Goal: Task Accomplishment & Management: Use online tool/utility

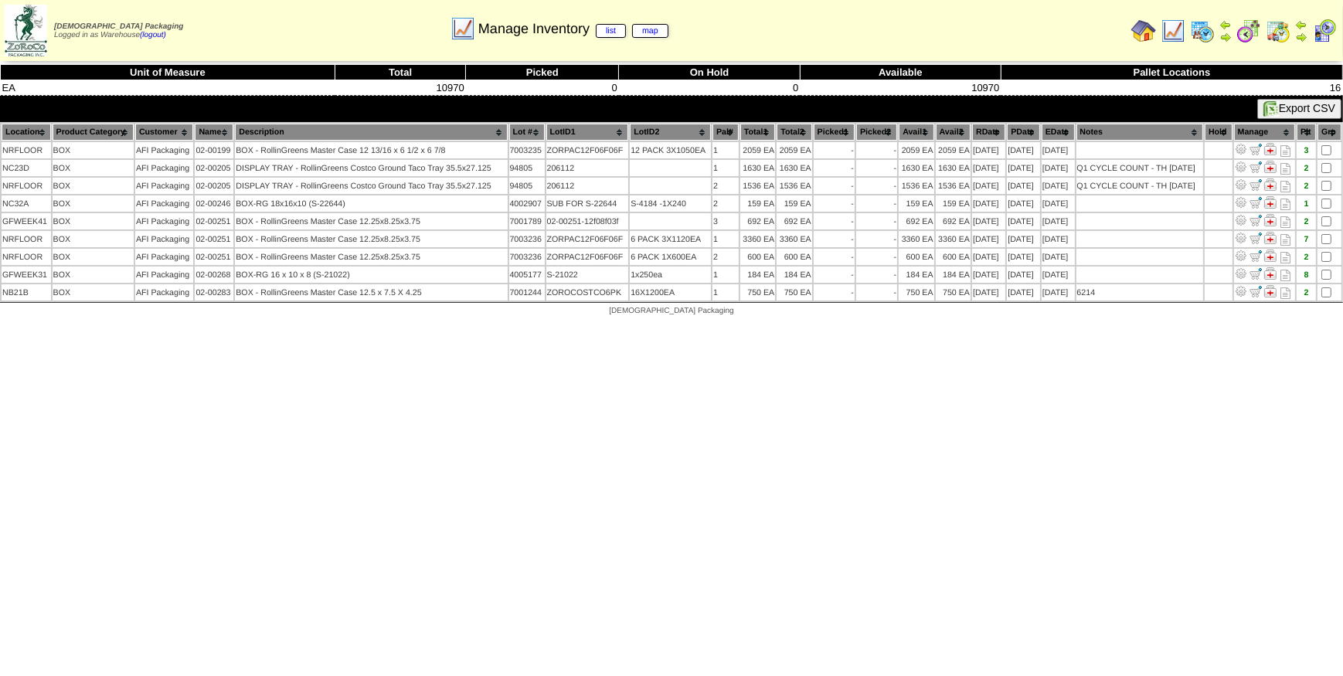
click at [1175, 29] on img at bounding box center [1173, 31] width 25 height 25
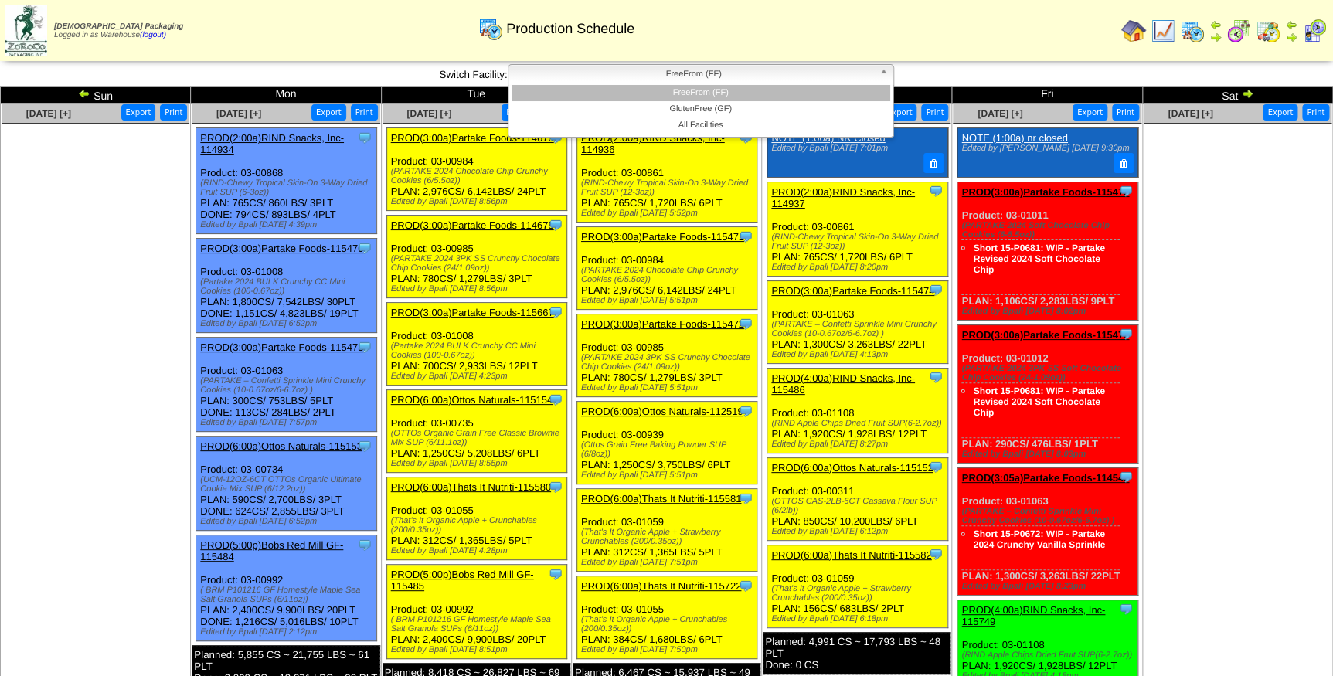
click at [761, 83] on link "FreeFrom (FF)" at bounding box center [701, 75] width 386 height 22
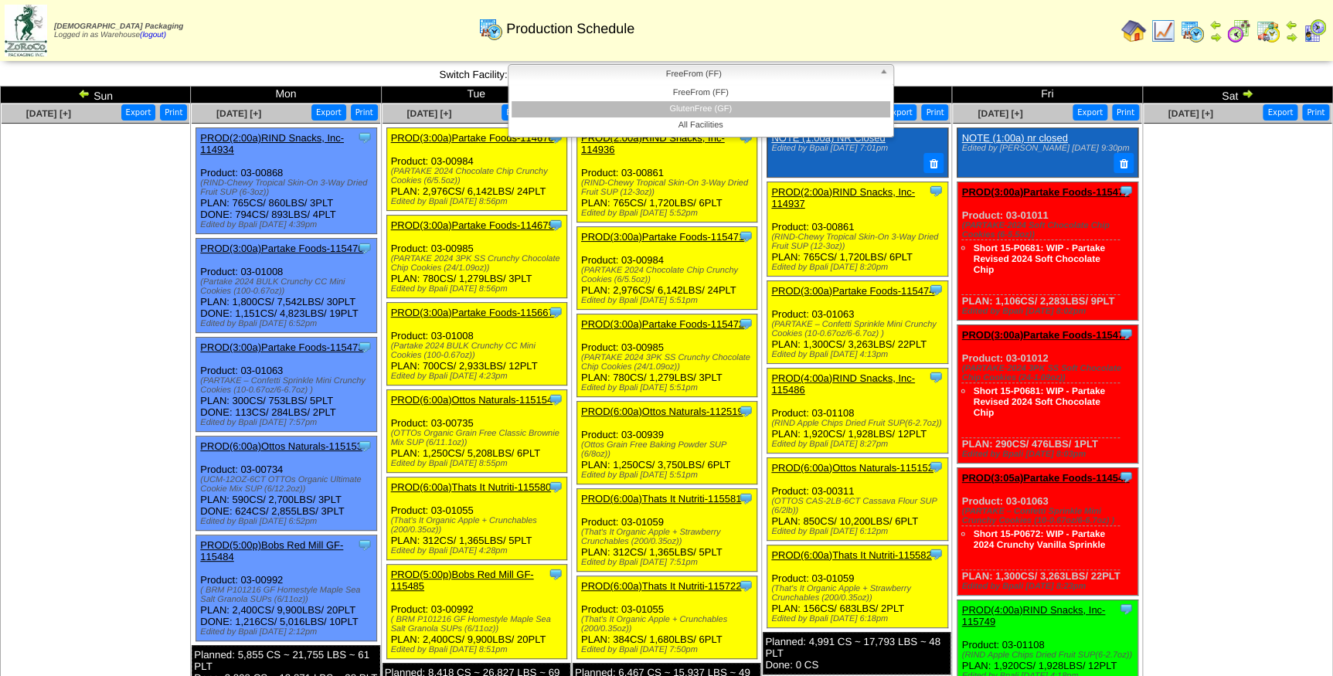
click at [756, 105] on li "GlutenFree (GF)" at bounding box center [701, 109] width 379 height 16
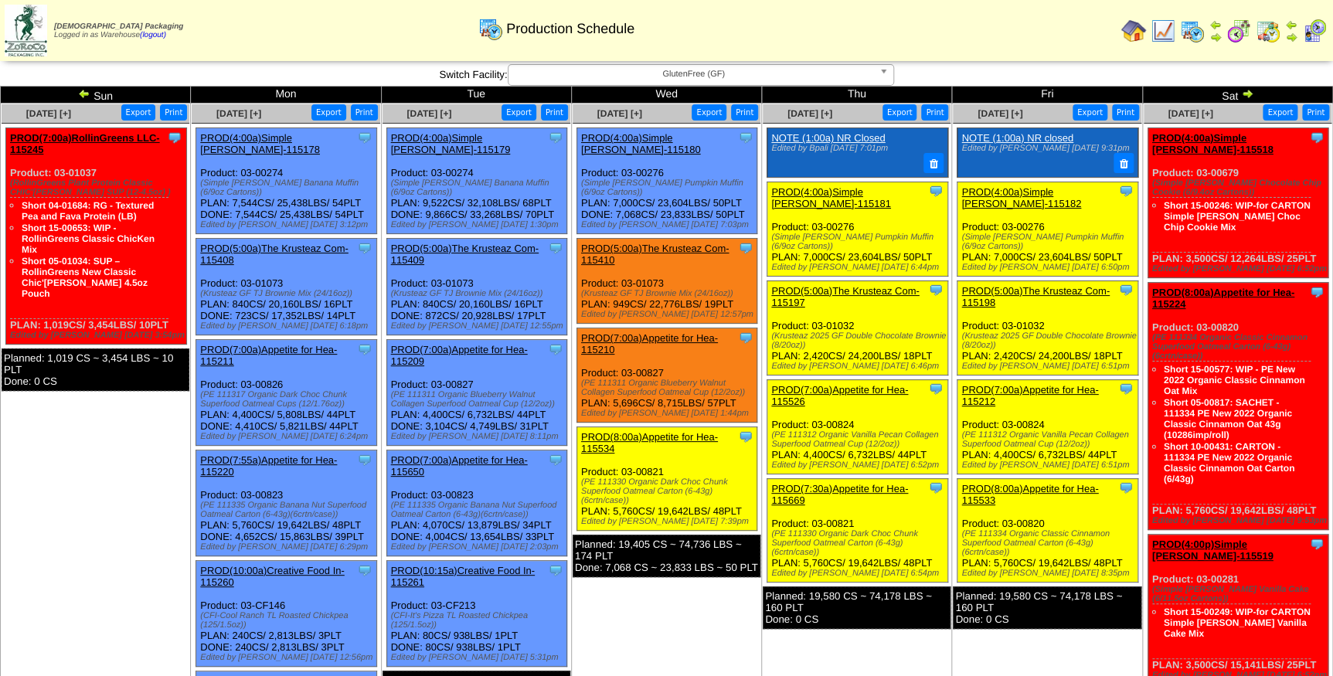
click at [1066, 189] on link "PROD(4:00a)Simple Mills-115182" at bounding box center [1021, 197] width 120 height 23
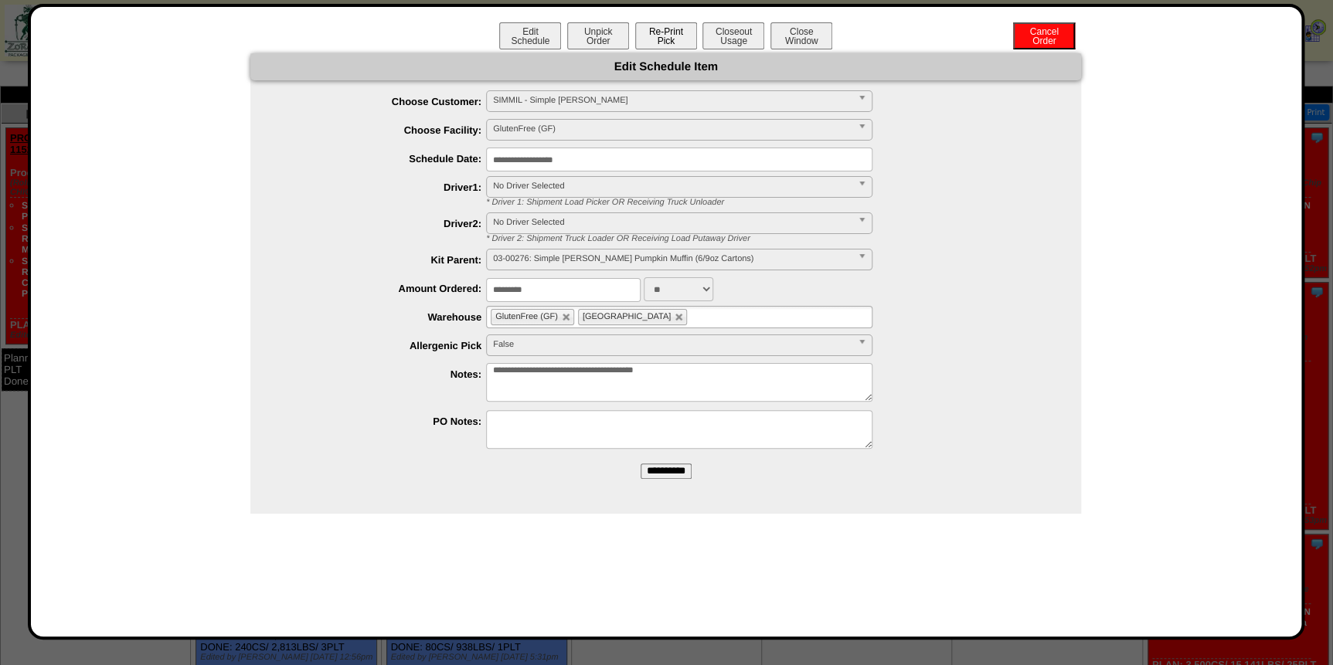
click at [655, 35] on button "Re-Print Pick" at bounding box center [666, 35] width 62 height 27
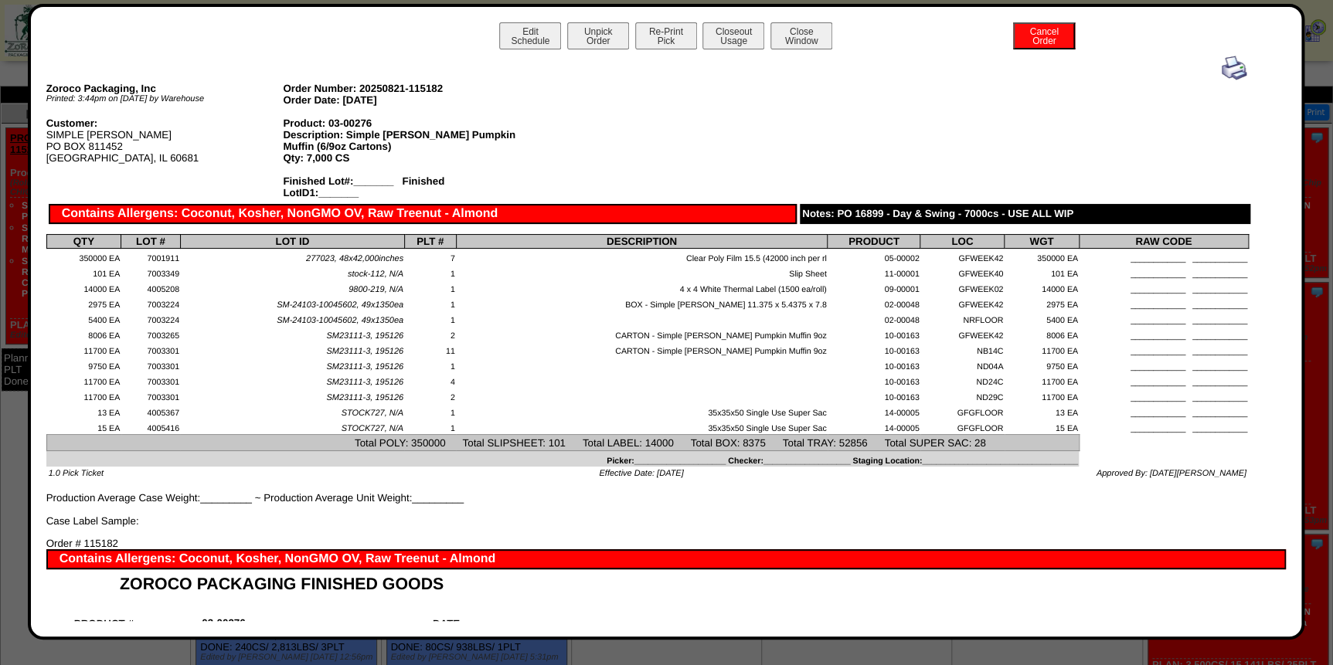
click at [1222, 63] on img at bounding box center [1234, 68] width 25 height 25
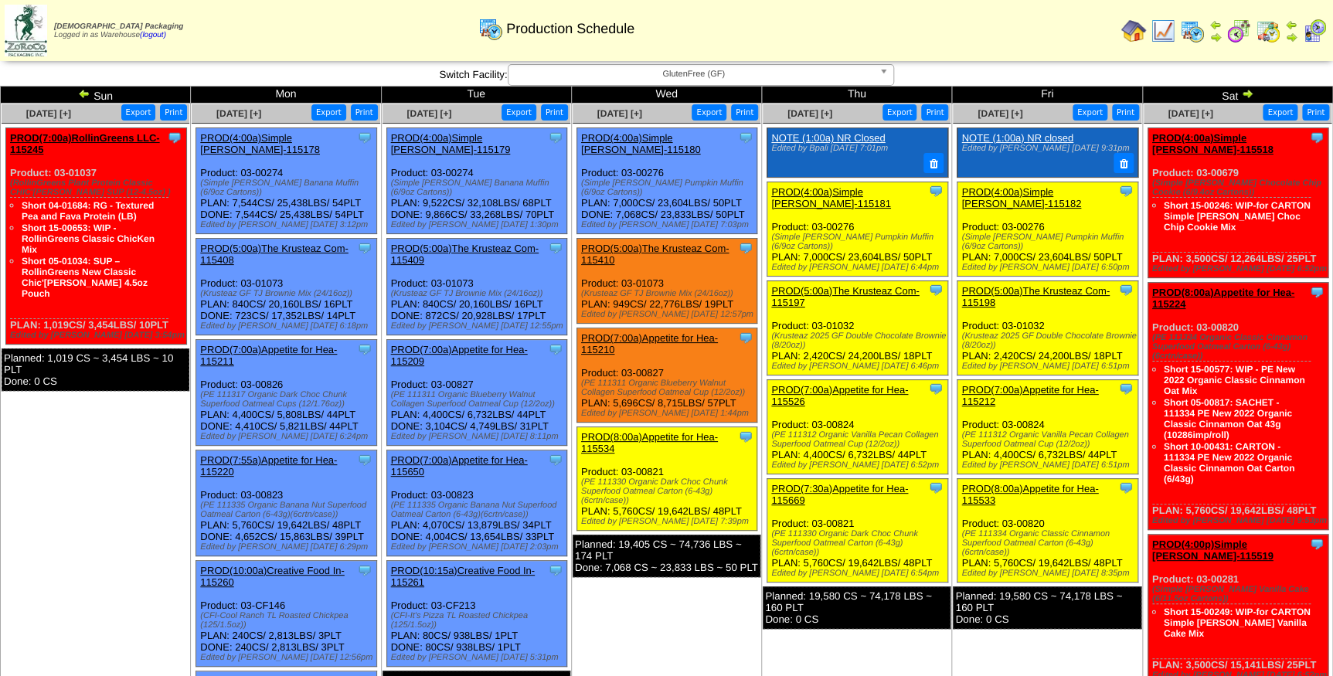
click at [1060, 285] on link "PROD(5:00a)The Krusteaz Com-115198" at bounding box center [1035, 296] width 148 height 23
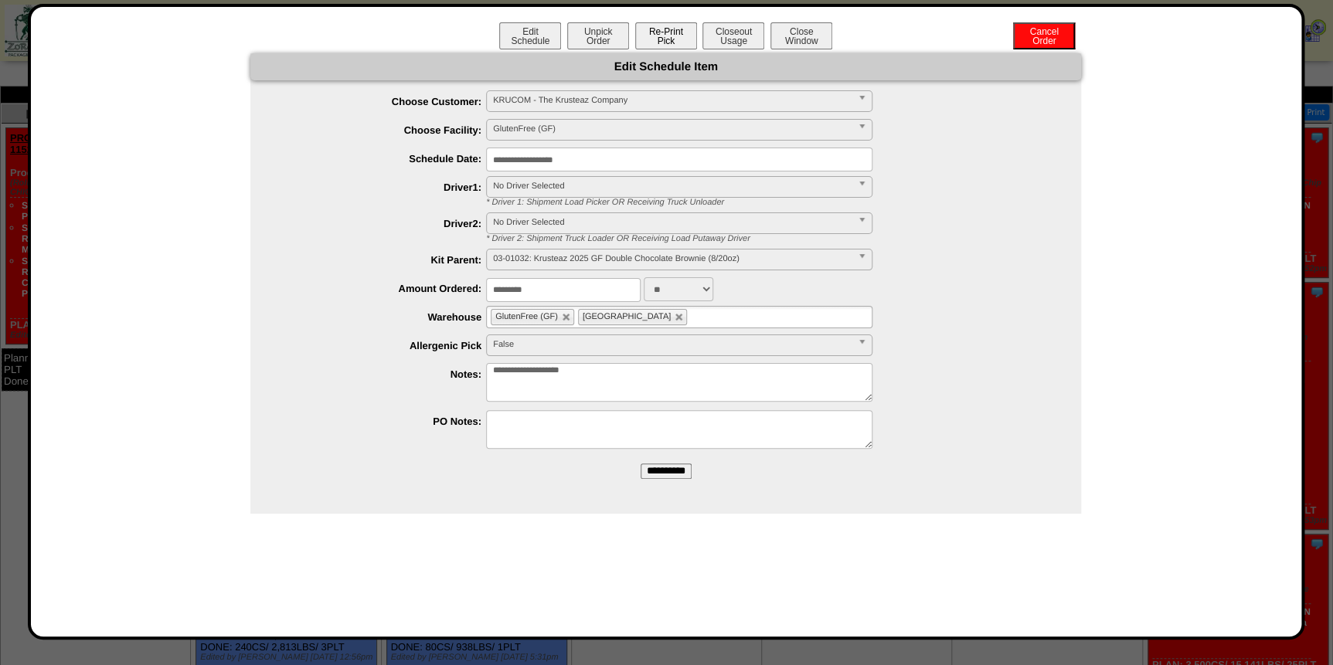
click at [687, 39] on button "Re-Print Pick" at bounding box center [666, 35] width 62 height 27
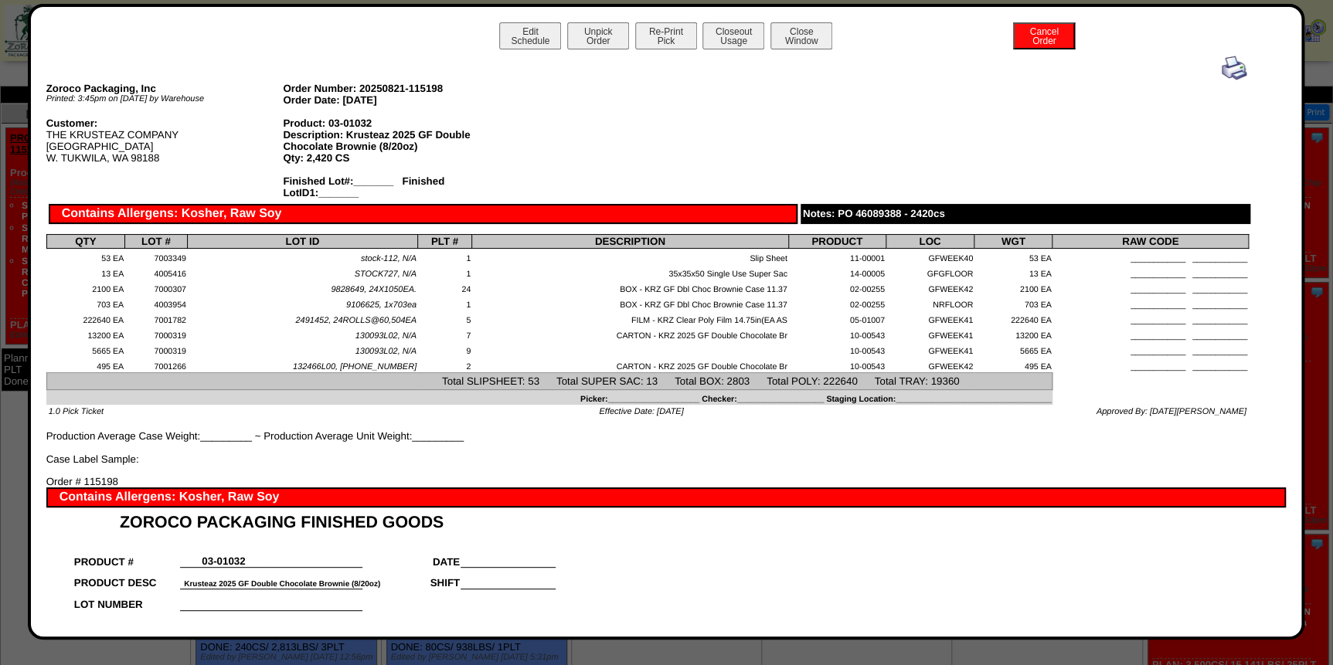
click at [1226, 73] on img at bounding box center [1234, 68] width 25 height 25
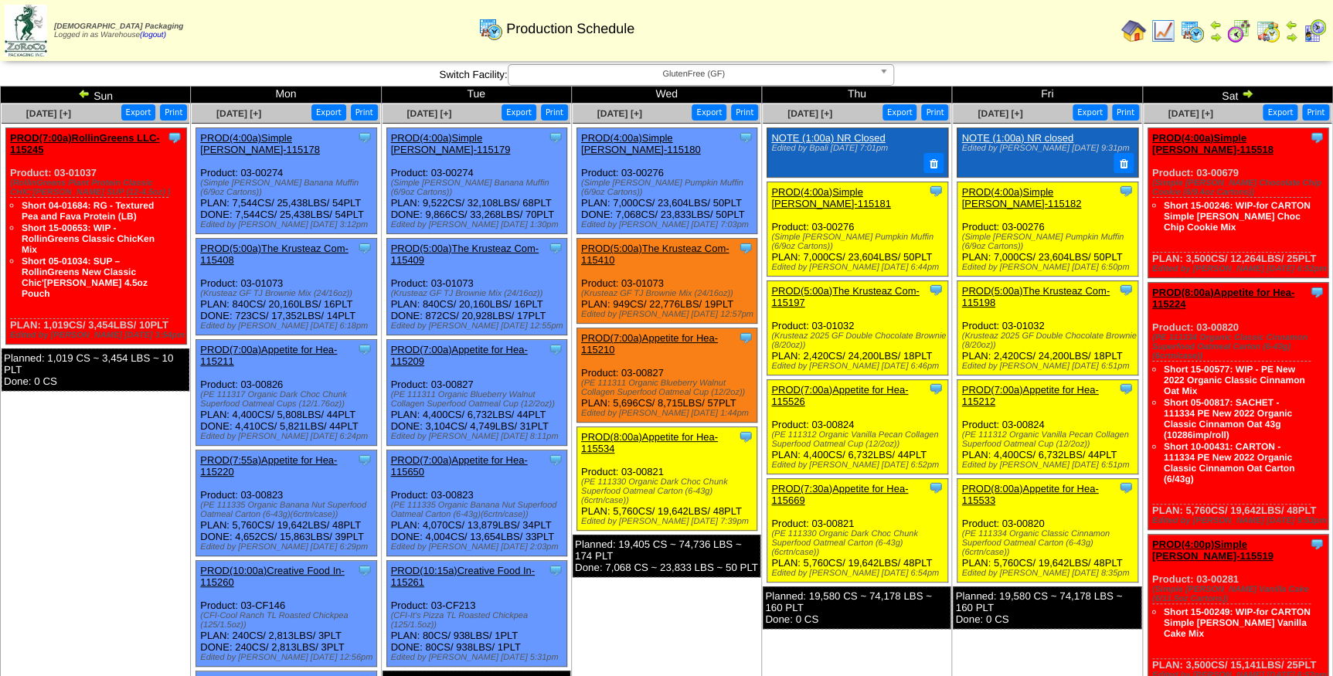
click at [1048, 384] on link "PROD(7:00a)Appetite for Hea-115212" at bounding box center [1029, 395] width 137 height 23
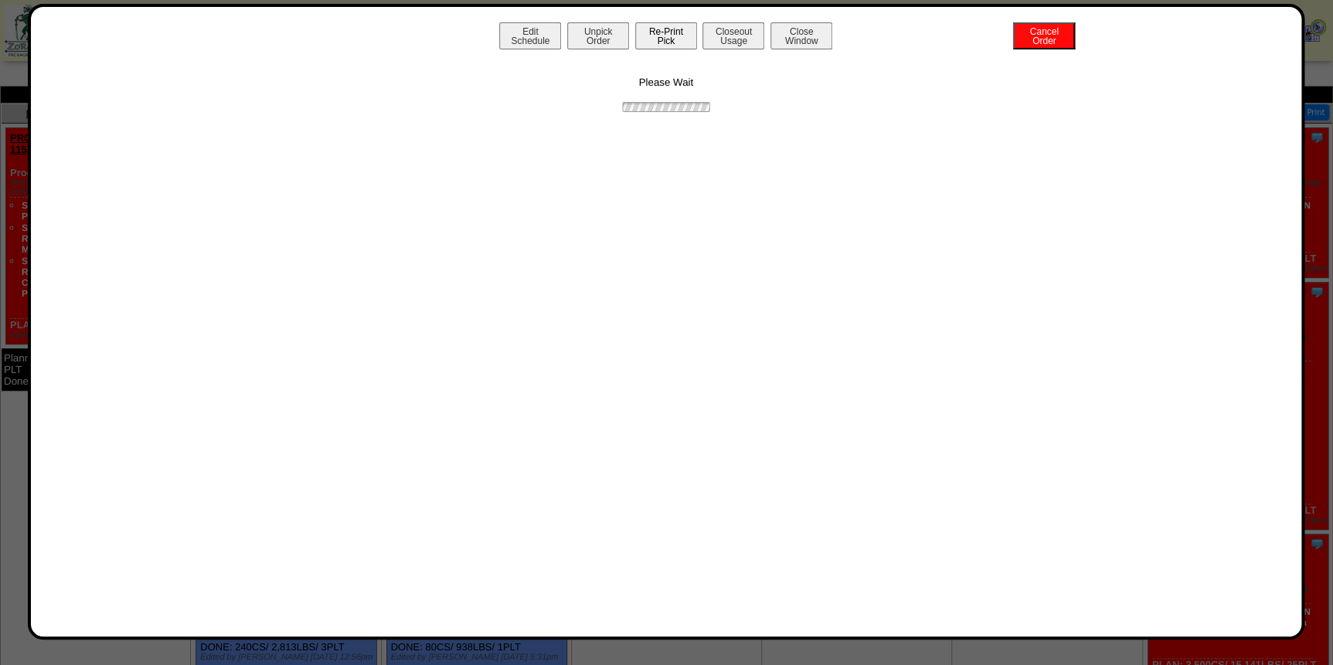
click at [656, 36] on button "Re-Print Pick" at bounding box center [666, 35] width 62 height 27
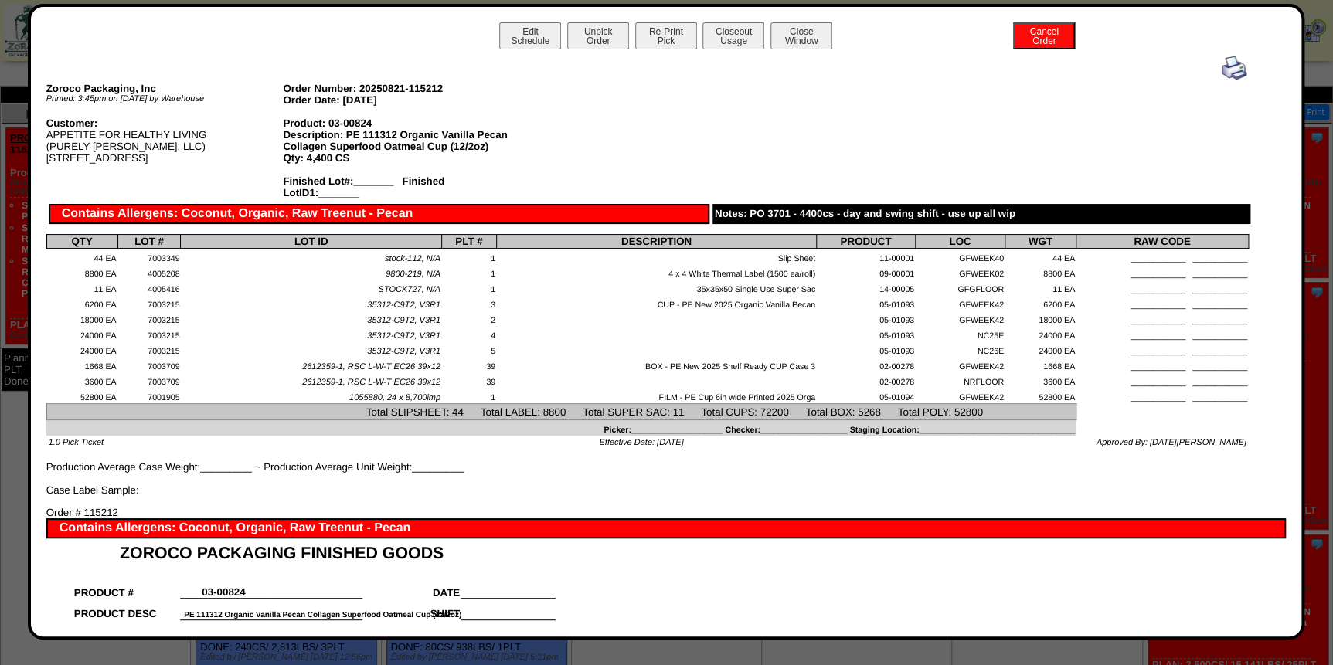
click at [1222, 68] on img at bounding box center [1234, 68] width 25 height 25
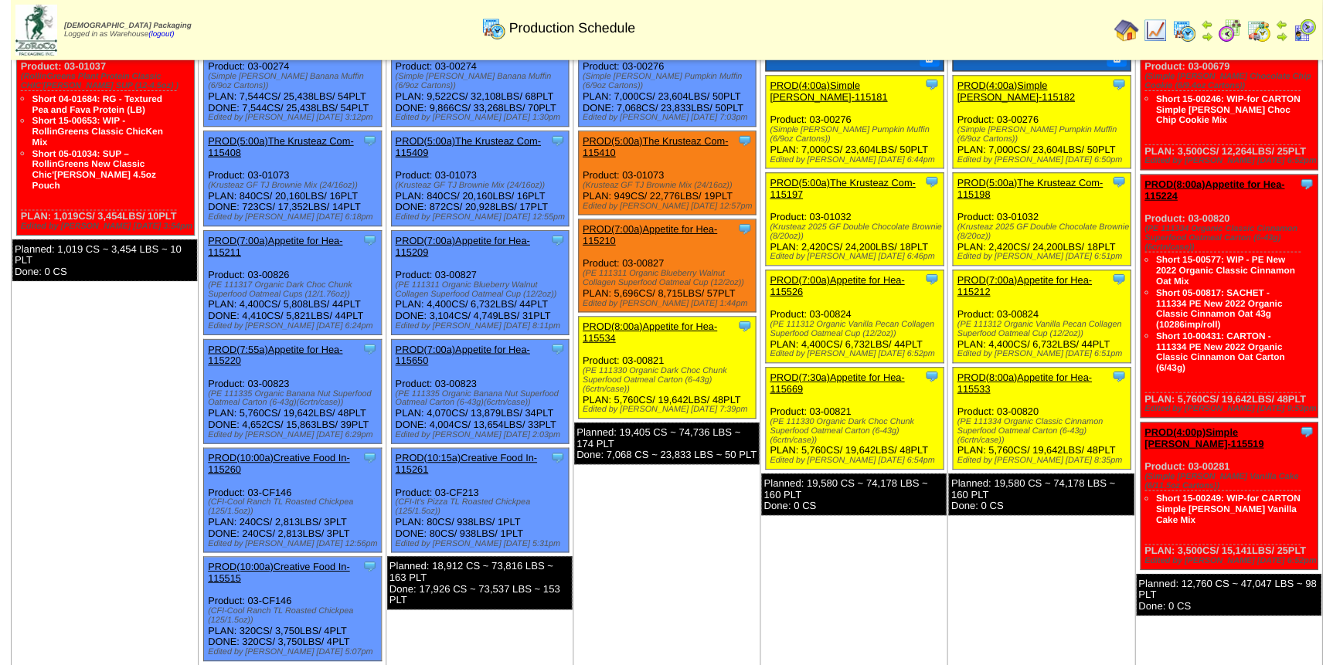
scroll to position [140, 0]
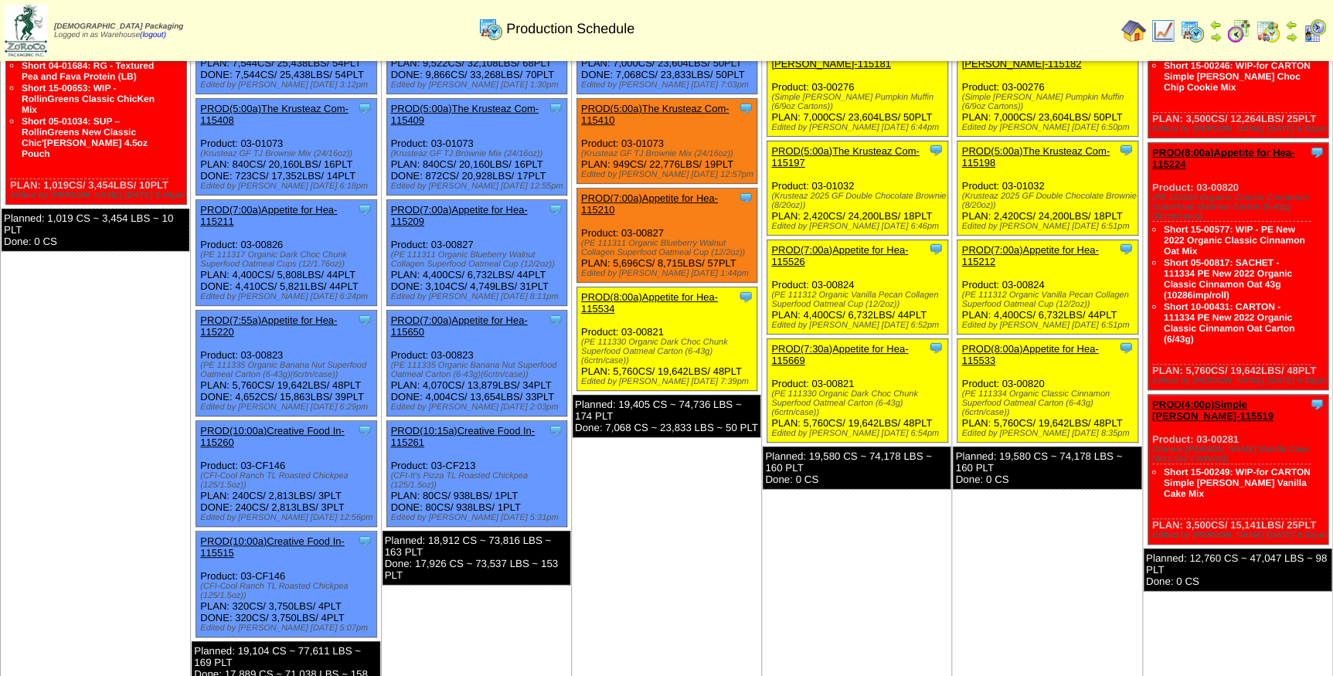
click at [1054, 343] on link "PROD(8:00a)Appetite for Hea-115533" at bounding box center [1029, 354] width 137 height 23
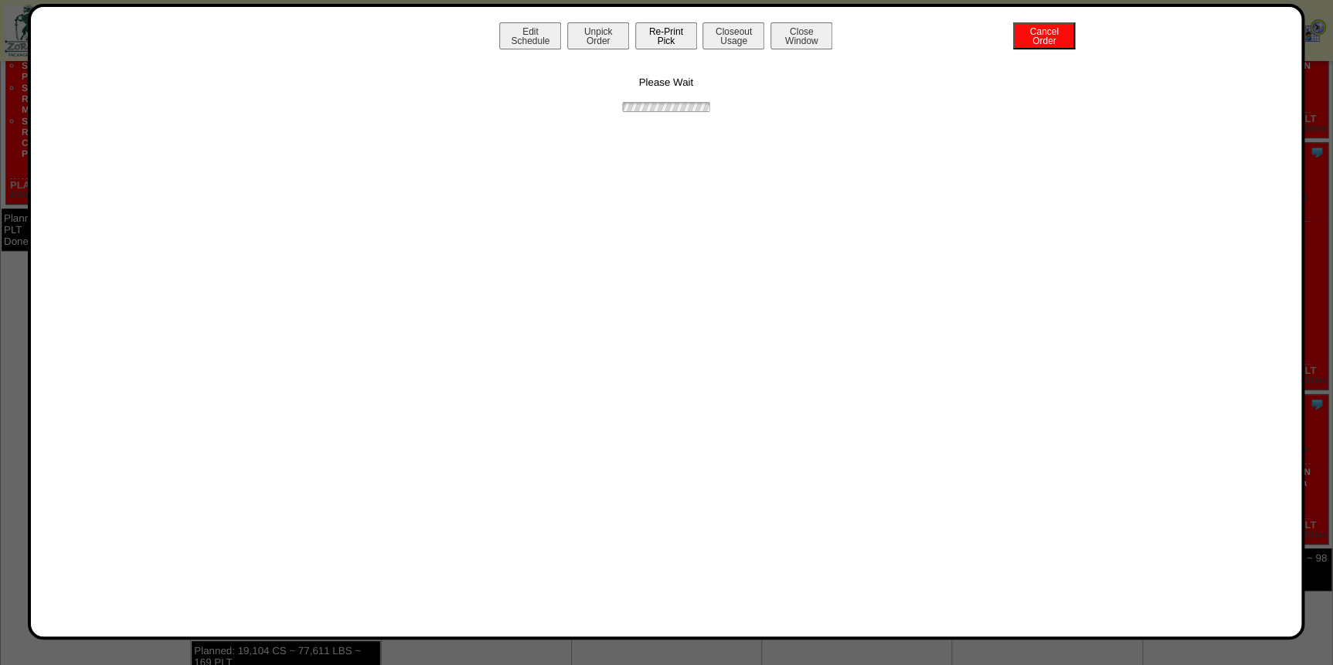
click at [669, 39] on button "Re-Print Pick" at bounding box center [666, 35] width 62 height 27
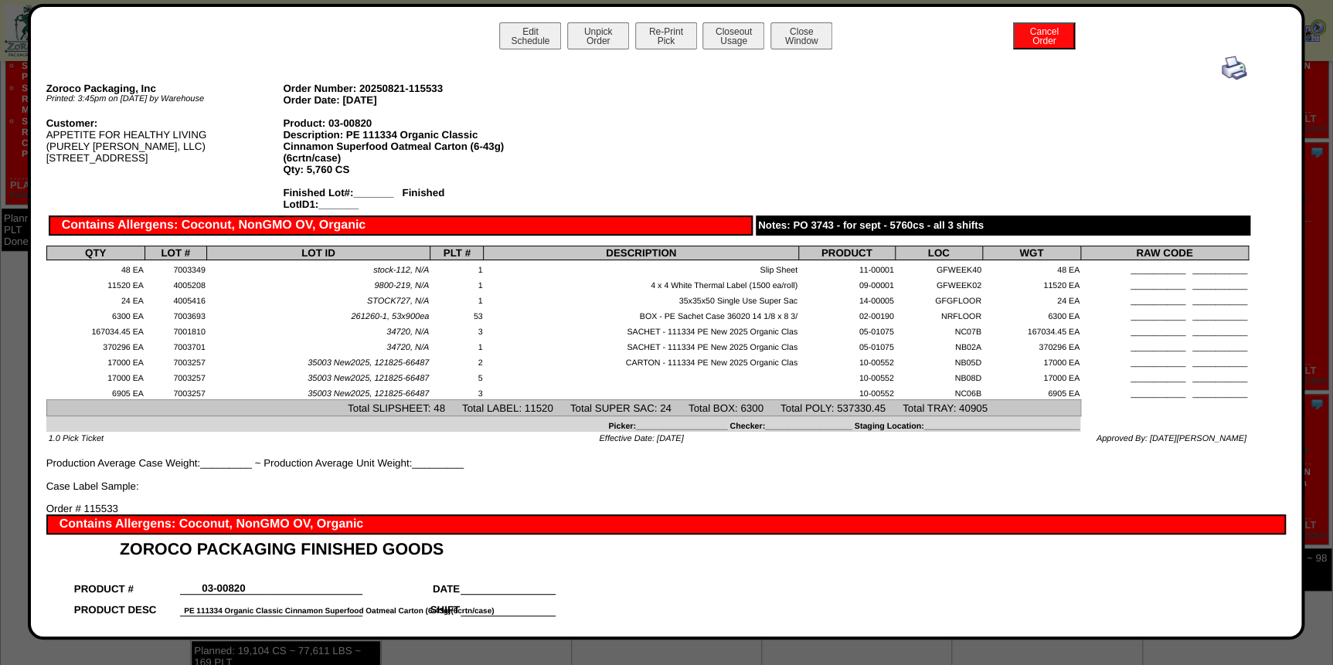
click at [1222, 63] on img at bounding box center [1234, 68] width 25 height 25
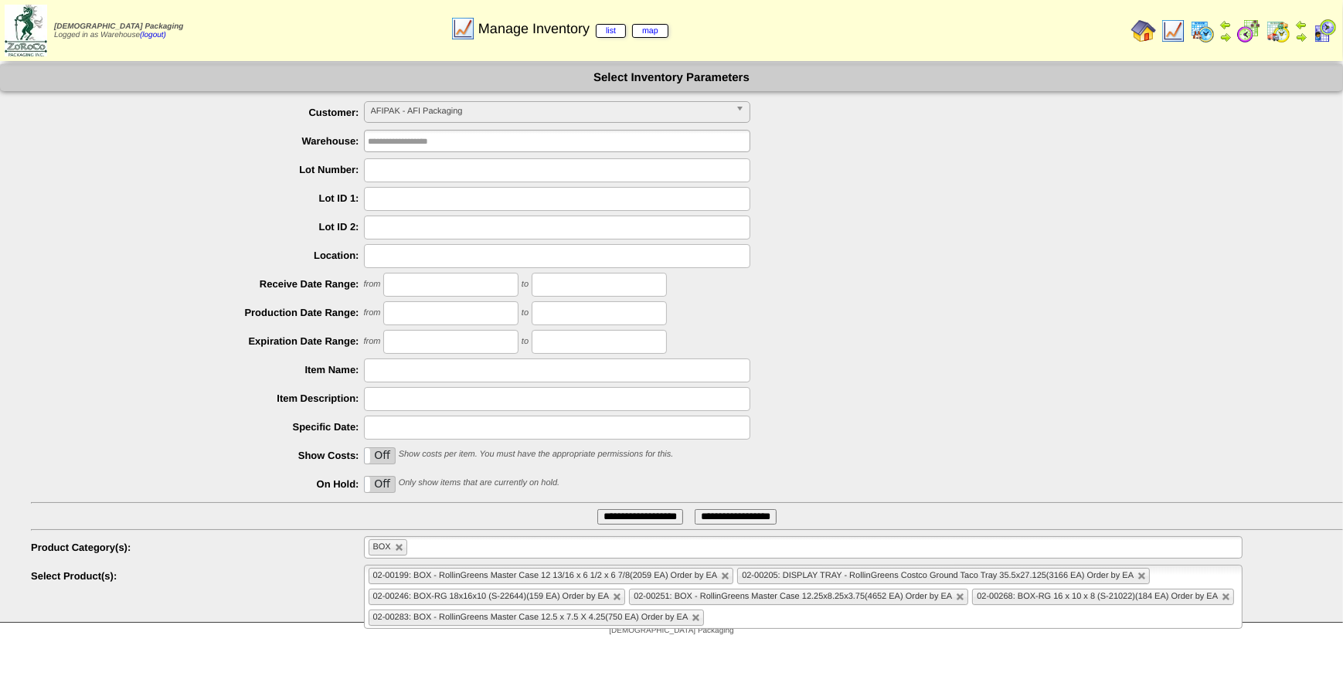
click at [518, 105] on span "AFIPAK - AFI Packaging" at bounding box center [550, 111] width 359 height 19
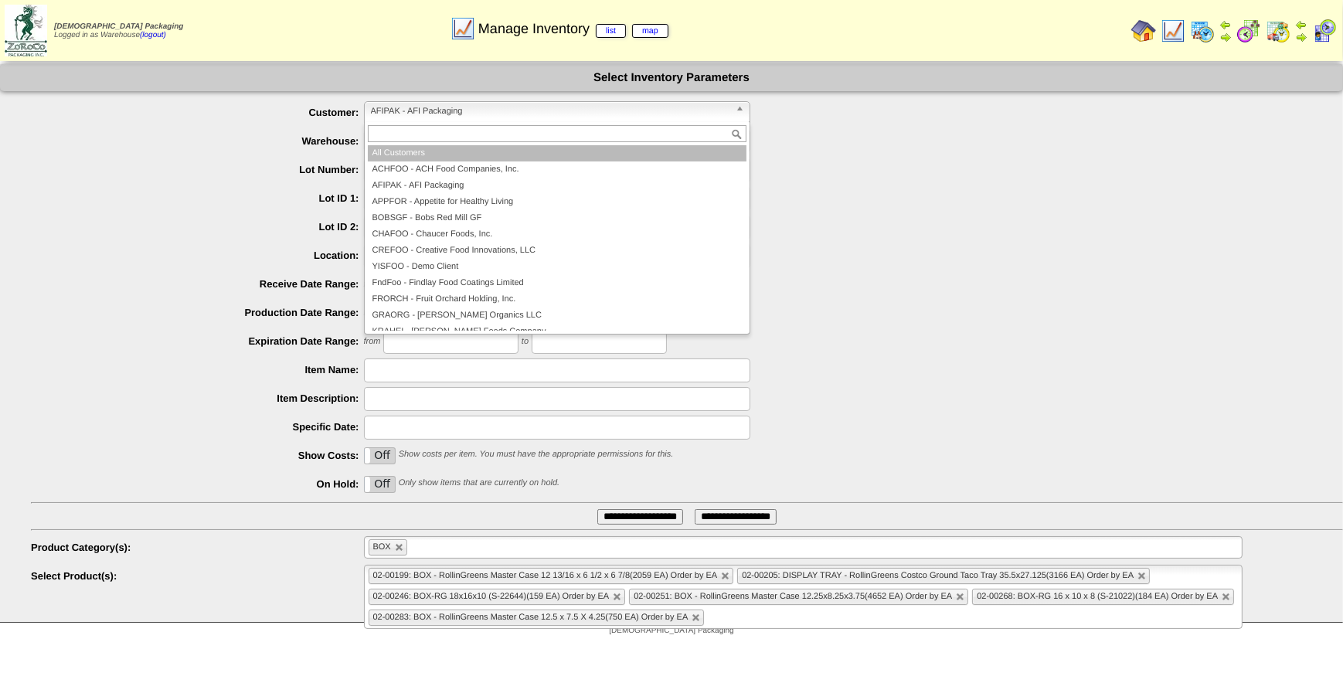
click at [510, 157] on li "All Customers" at bounding box center [557, 153] width 379 height 16
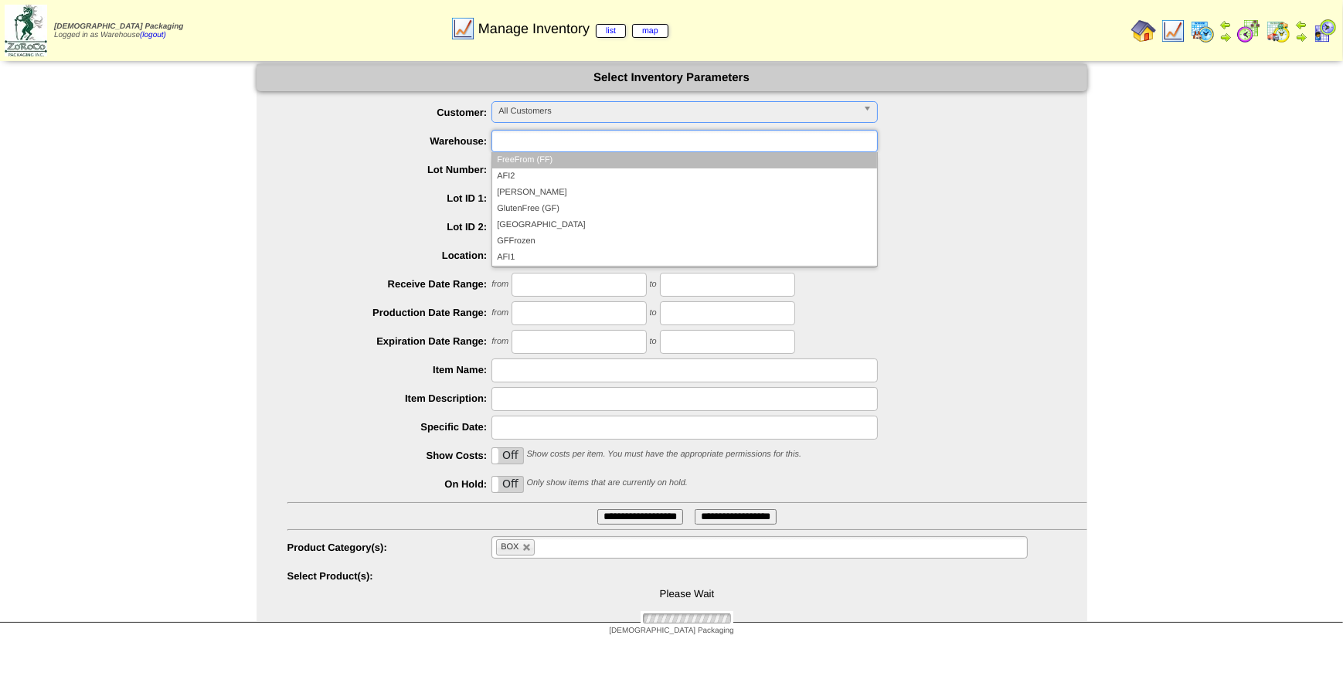
click at [560, 137] on input "text" at bounding box center [545, 140] width 99 height 19
click at [1213, 185] on div "**********" at bounding box center [671, 343] width 1343 height 559
type input "**********"
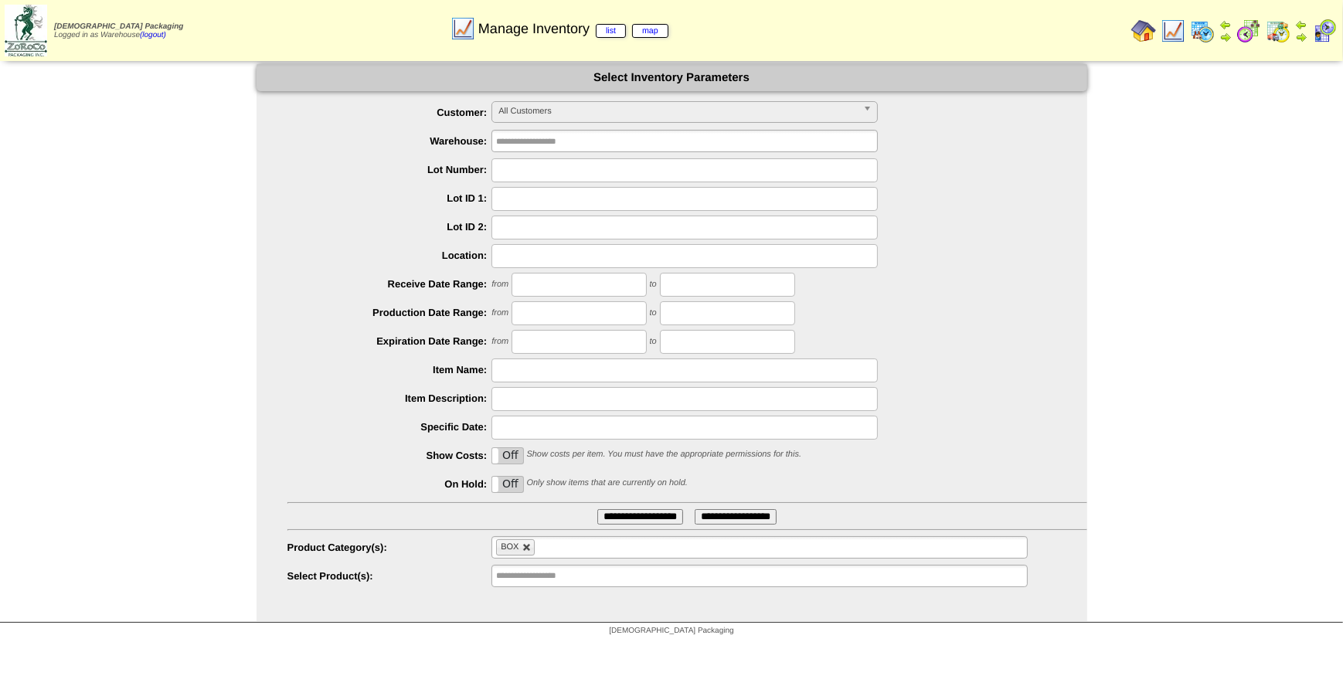
click at [526, 546] on link at bounding box center [526, 547] width 9 height 9
type input "**********"
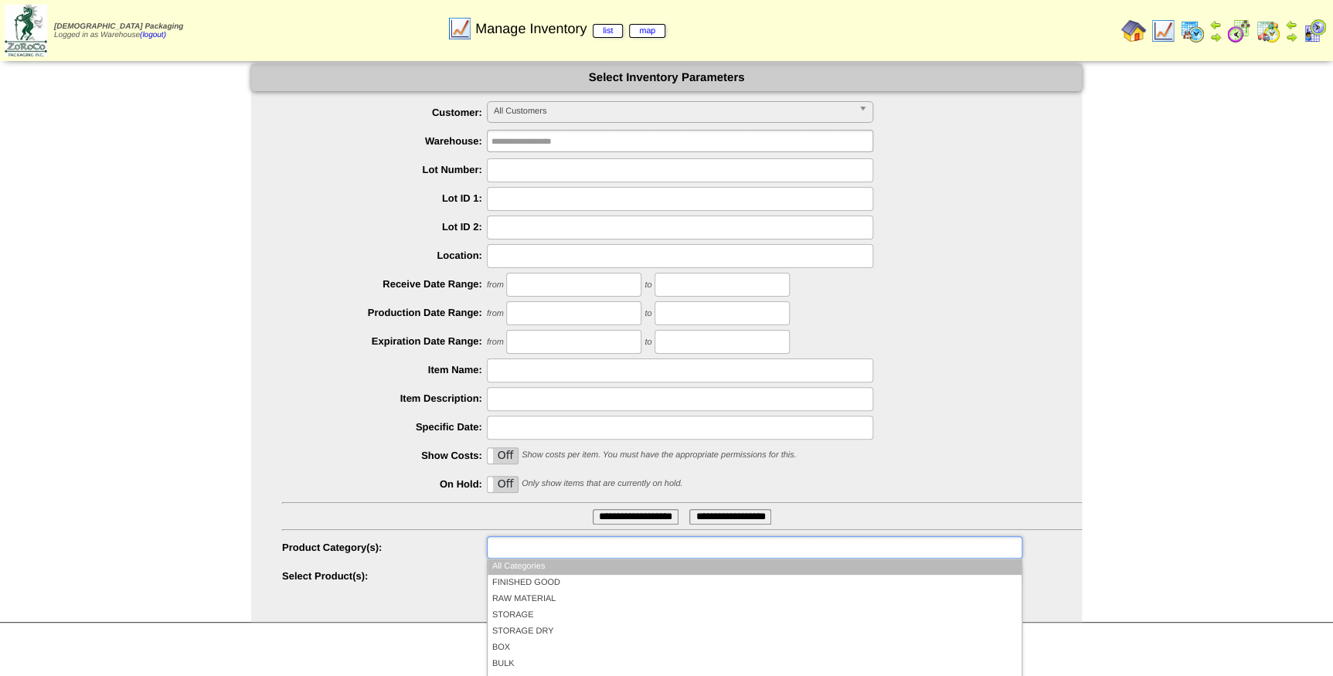
click at [575, 545] on input "text" at bounding box center [541, 547] width 99 height 19
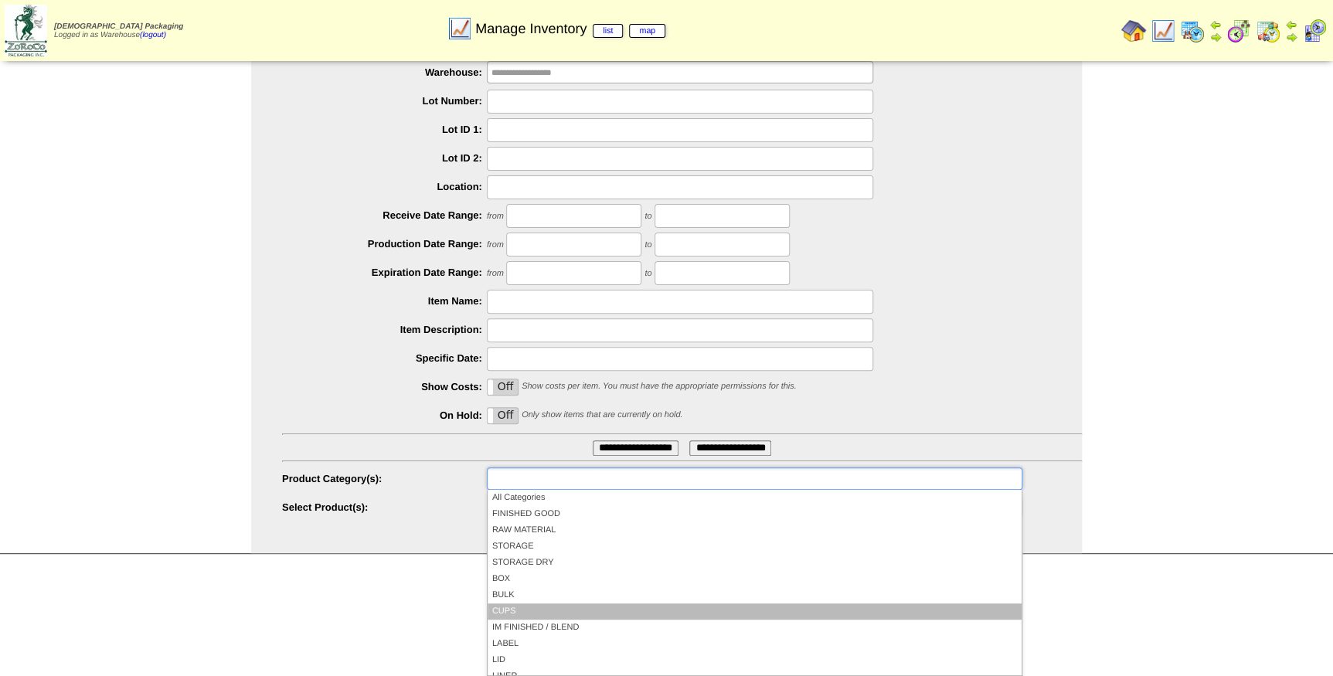
click at [553, 611] on li "CUPS" at bounding box center [755, 612] width 534 height 16
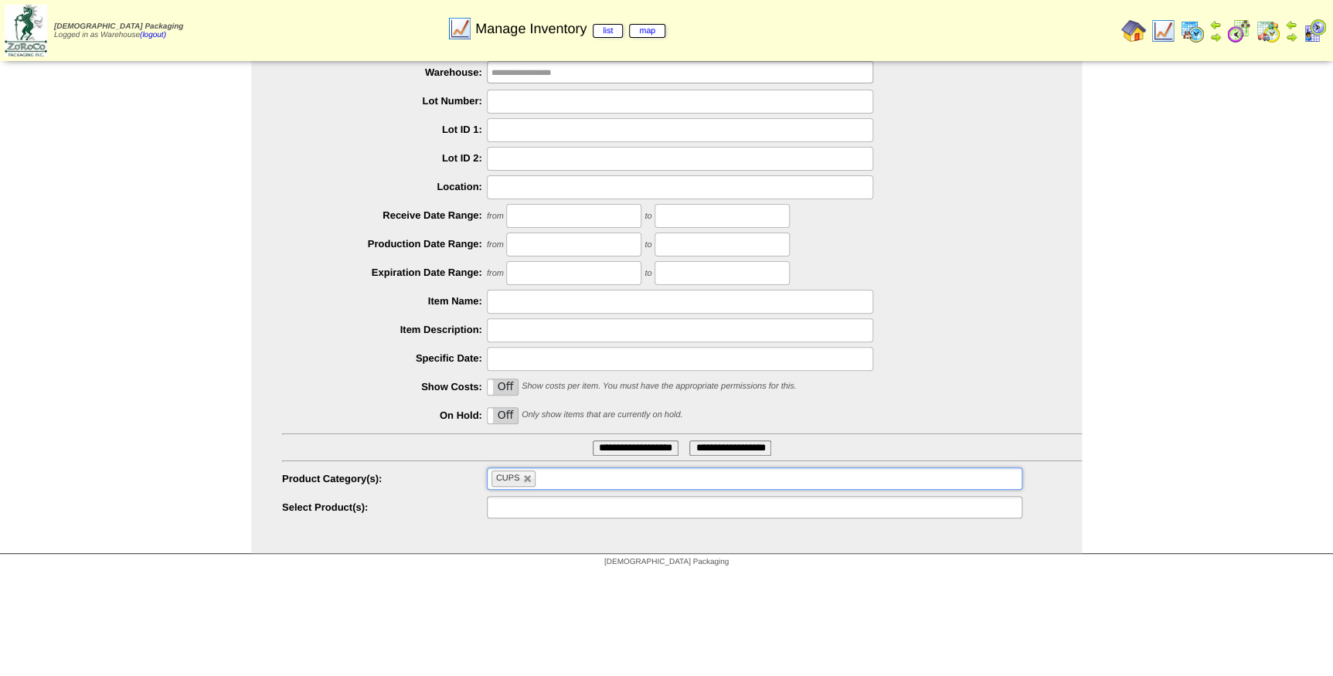
click at [519, 509] on input "text" at bounding box center [541, 507] width 99 height 19
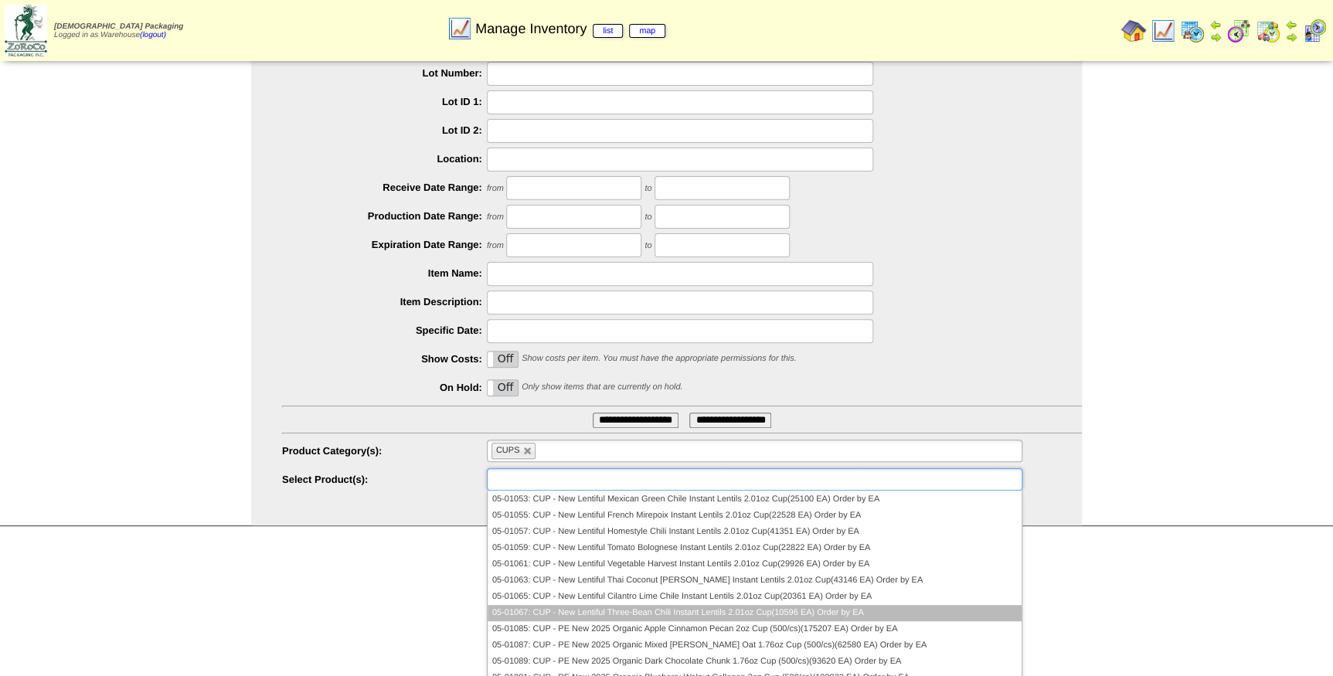
scroll to position [134, 0]
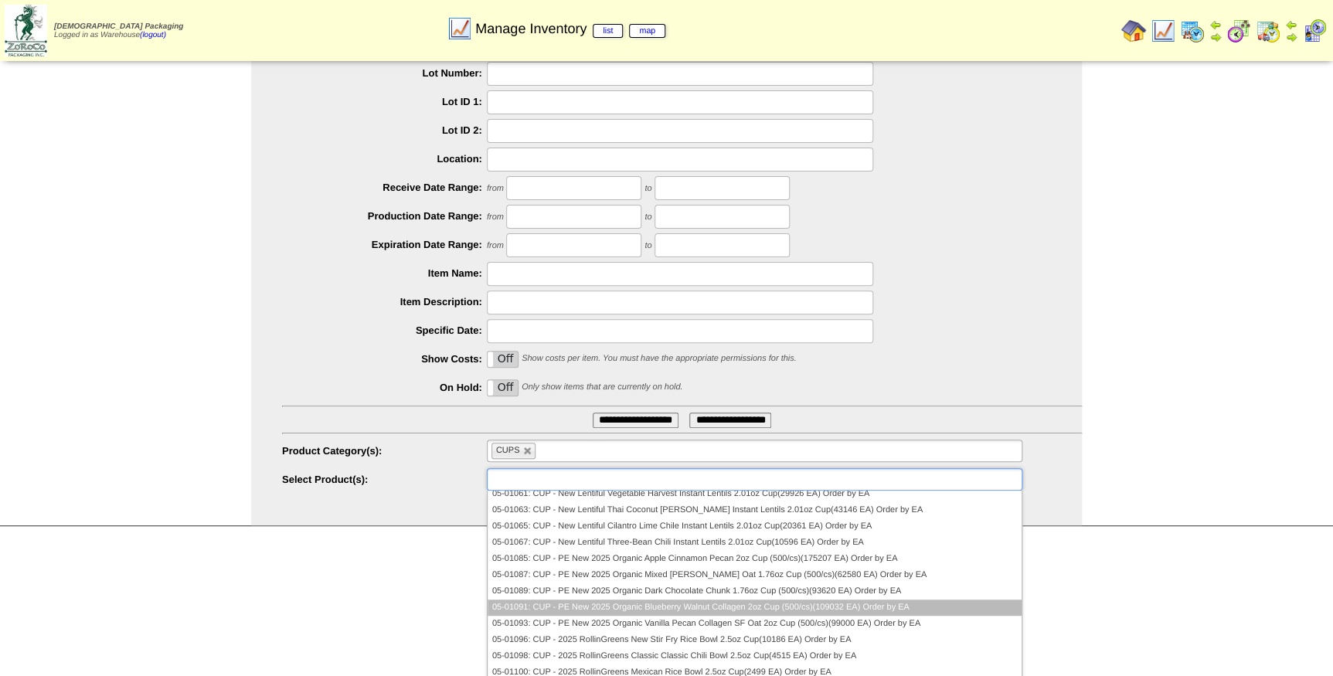
click at [730, 603] on li "05-01091: CUP - PE New 2025 Organic Blueberry Walnut Collagen 2oz Cup (500/cs)(…" at bounding box center [755, 608] width 534 height 16
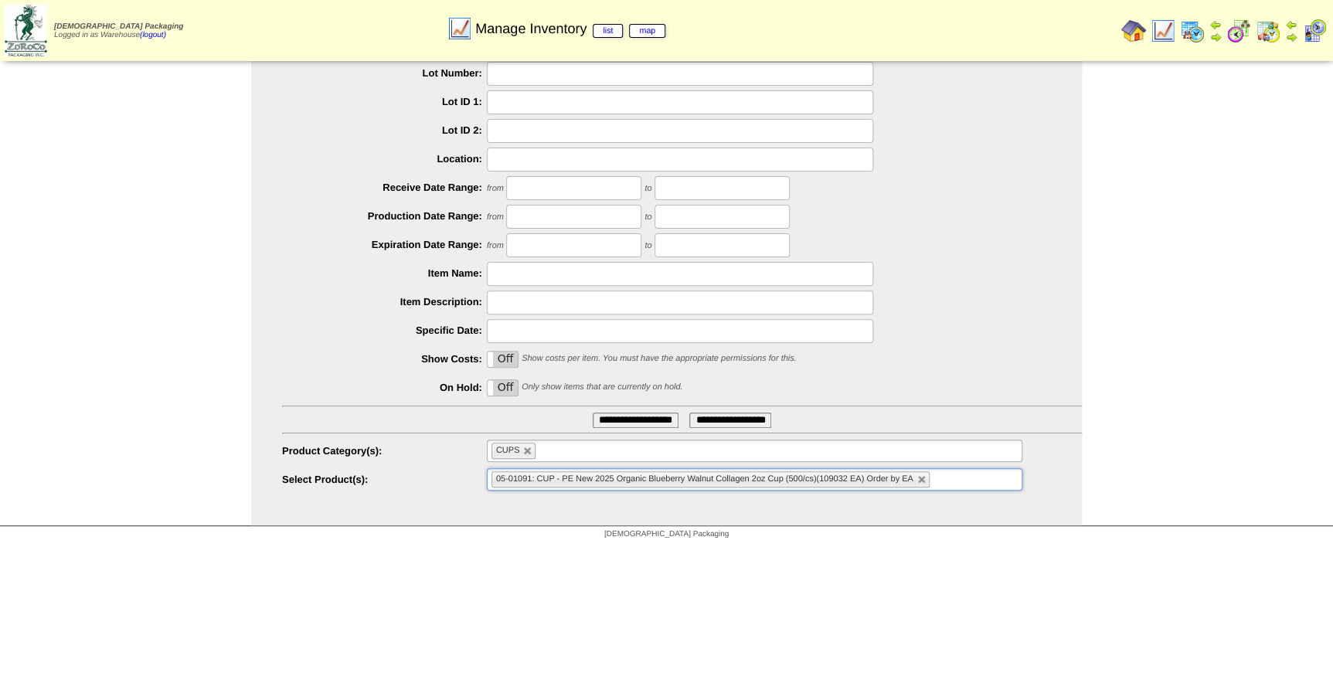
click at [649, 416] on input "**********" at bounding box center [636, 420] width 86 height 15
